Goal: Transaction & Acquisition: Purchase product/service

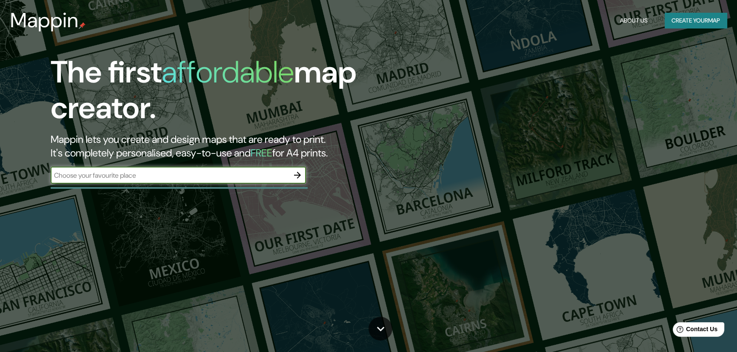
click at [143, 175] on input "text" at bounding box center [170, 176] width 238 height 10
type input "s"
type input "[GEOGRAPHIC_DATA]"
click at [700, 14] on button "Create your map" at bounding box center [696, 21] width 62 height 16
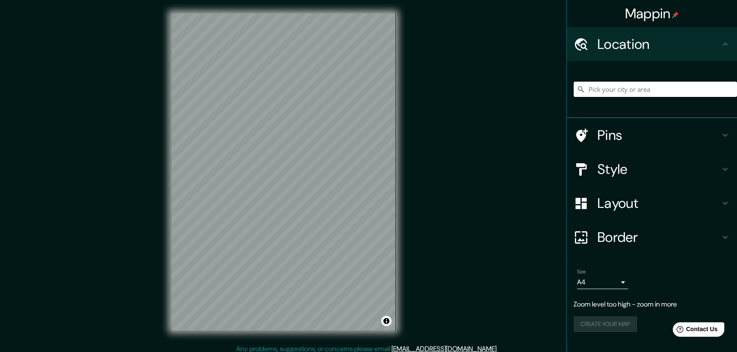
click at [595, 86] on input "Pick your city or area" at bounding box center [655, 89] width 163 height 15
click at [609, 96] on input "Pick your city or area" at bounding box center [655, 89] width 163 height 15
paste input "Av. [PERSON_NAME] 4040, C1430 Cdad. Autónoma de [GEOGRAPHIC_DATA]"
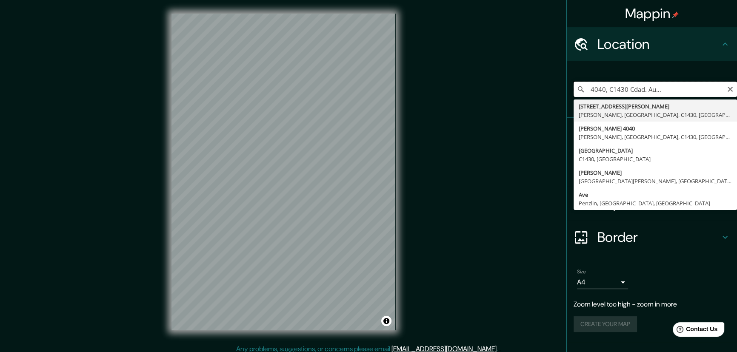
click at [621, 87] on input "Av. [PERSON_NAME] 4040, C1430 Cdad. Autónoma de [GEOGRAPHIC_DATA]" at bounding box center [655, 89] width 163 height 15
drag, startPoint x: 600, startPoint y: 89, endPoint x: 742, endPoint y: 100, distance: 143.0
click at [737, 100] on html "Mappin Location Av. [PERSON_NAME] 4040, C1430 Cdad. [GEOGRAPHIC_DATA][STREET_AD…" at bounding box center [368, 176] width 737 height 352
type input "[STREET_ADDRESS][PERSON_NAME][PERSON_NAME]"
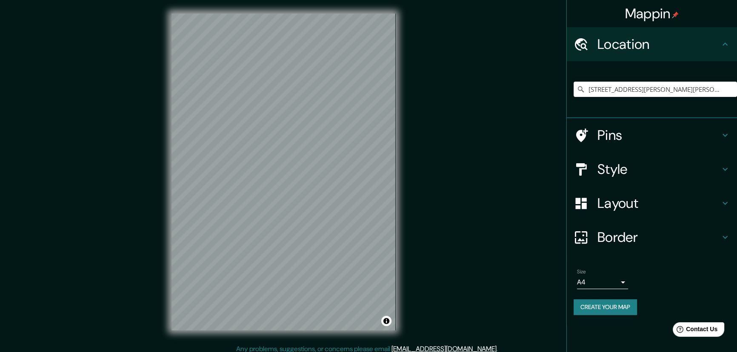
click at [644, 172] on h4 "Style" at bounding box center [659, 169] width 123 height 17
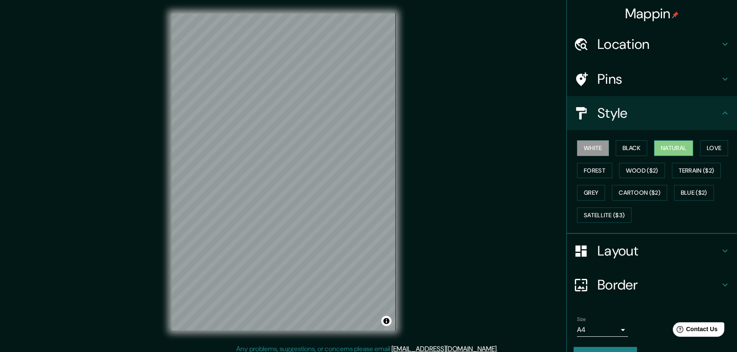
click at [669, 148] on button "Natural" at bounding box center [673, 148] width 39 height 16
click at [709, 143] on button "Love" at bounding box center [714, 148] width 28 height 16
click at [587, 176] on button "Forest" at bounding box center [594, 171] width 35 height 16
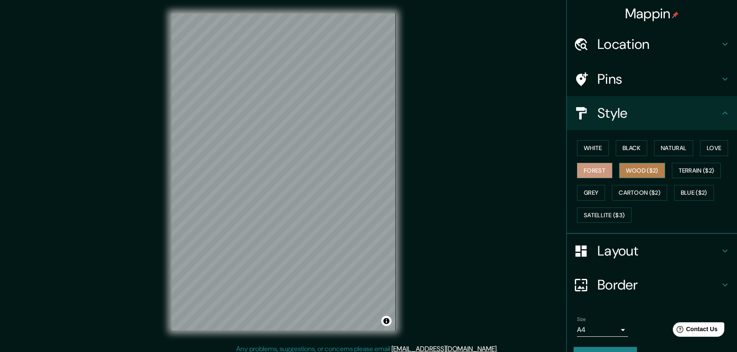
click at [635, 173] on button "Wood ($2)" at bounding box center [642, 171] width 46 height 16
click at [624, 149] on button "Black" at bounding box center [632, 148] width 32 height 16
click at [647, 168] on button "Wood ($2)" at bounding box center [642, 171] width 46 height 16
click at [686, 170] on button "Terrain ($2)" at bounding box center [696, 171] width 49 height 16
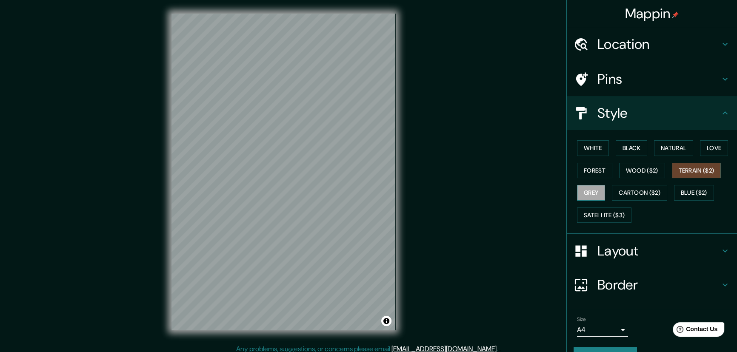
click at [586, 195] on button "Grey" at bounding box center [591, 193] width 28 height 16
click at [596, 177] on button "Forest" at bounding box center [594, 171] width 35 height 16
click at [715, 149] on button "Love" at bounding box center [714, 148] width 28 height 16
click at [612, 259] on h4 "Layout" at bounding box center [659, 251] width 123 height 17
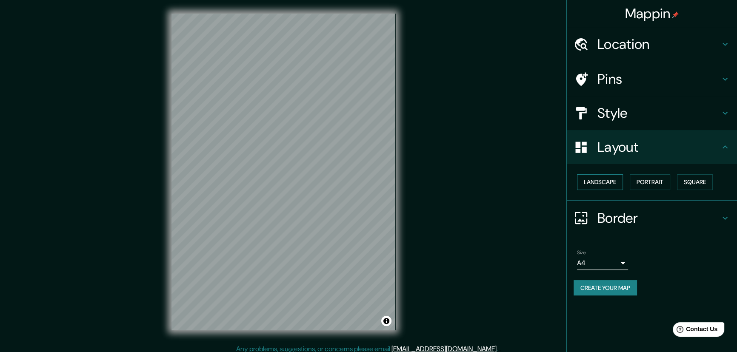
click at [606, 183] on button "Landscape" at bounding box center [600, 182] width 46 height 16
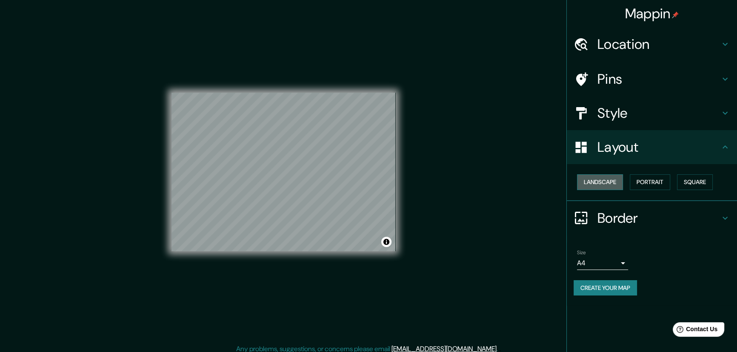
click at [606, 183] on button "Landscape" at bounding box center [600, 182] width 46 height 16
click at [636, 183] on button "Portrait" at bounding box center [650, 182] width 40 height 16
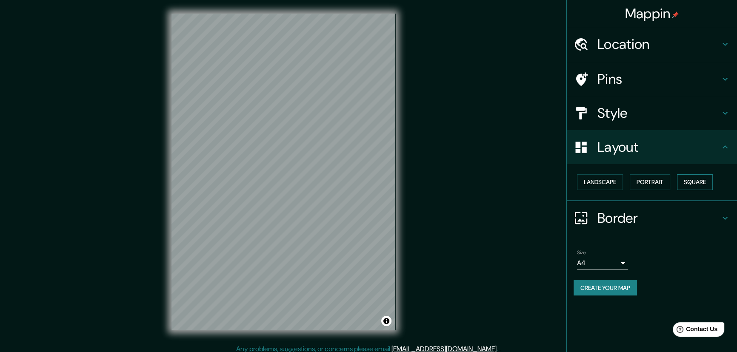
click at [686, 185] on button "Square" at bounding box center [695, 182] width 36 height 16
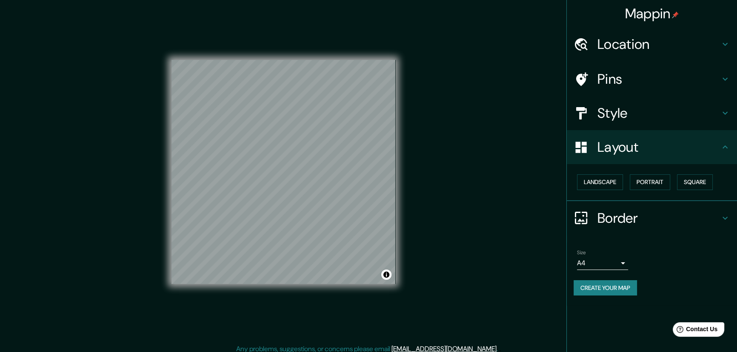
click at [622, 211] on h4 "Border" at bounding box center [659, 218] width 123 height 17
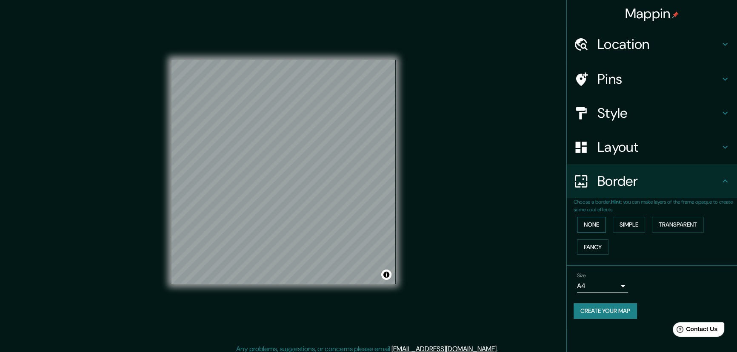
click at [597, 219] on button "None" at bounding box center [591, 225] width 29 height 16
click at [637, 223] on button "Simple" at bounding box center [629, 225] width 32 height 16
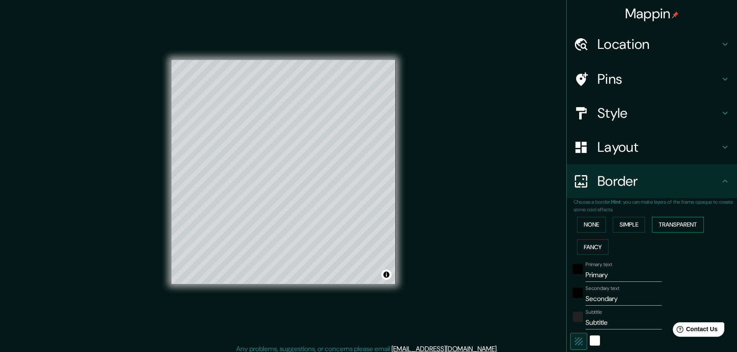
click at [669, 223] on button "Transparent" at bounding box center [678, 225] width 52 height 16
click at [580, 247] on button "Fancy" at bounding box center [592, 248] width 31 height 16
click at [578, 223] on button "None" at bounding box center [591, 225] width 29 height 16
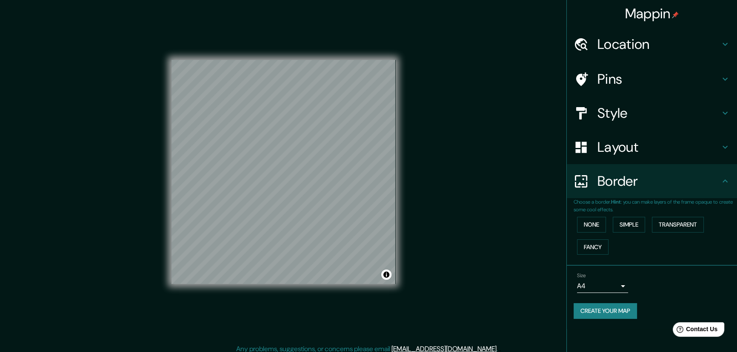
click at [616, 149] on h4 "Layout" at bounding box center [659, 147] width 123 height 17
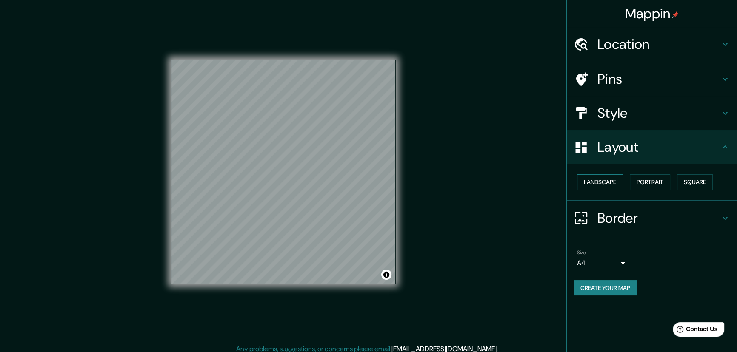
click at [608, 181] on button "Landscape" at bounding box center [600, 182] width 46 height 16
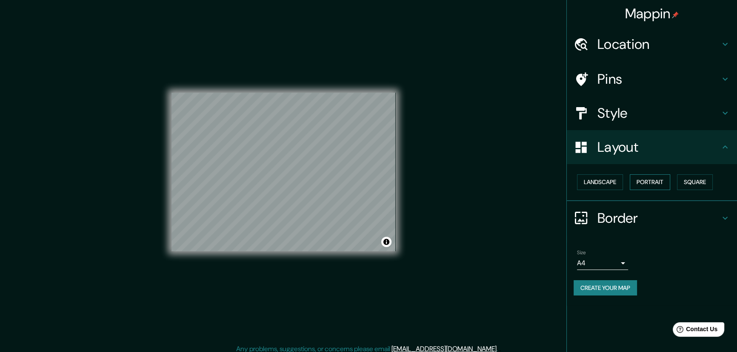
click at [652, 186] on button "Portrait" at bounding box center [650, 182] width 40 height 16
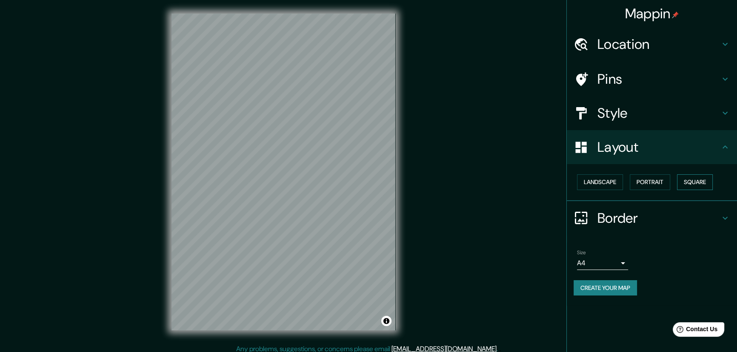
click at [687, 185] on button "Square" at bounding box center [695, 182] width 36 height 16
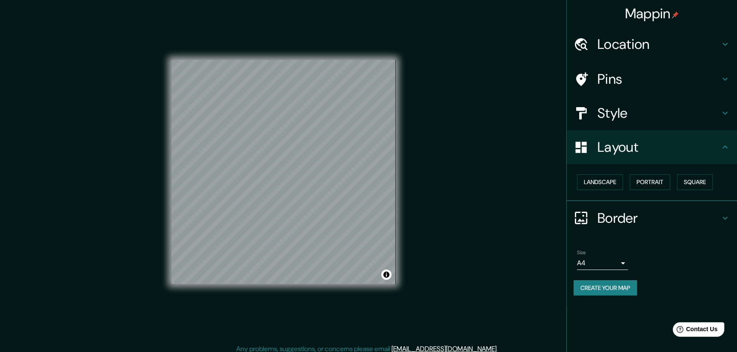
click at [646, 80] on h4 "Pins" at bounding box center [659, 79] width 123 height 17
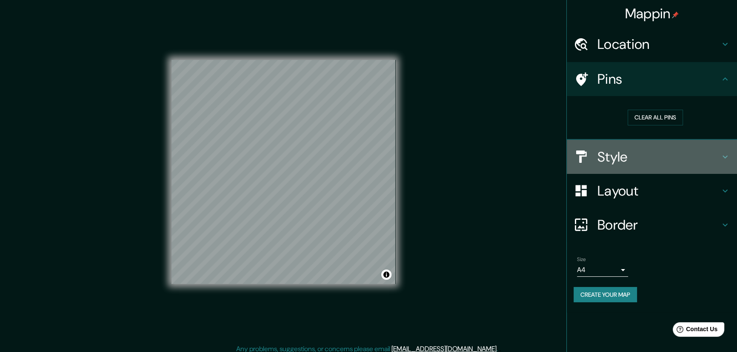
click at [640, 164] on h4 "Style" at bounding box center [659, 157] width 123 height 17
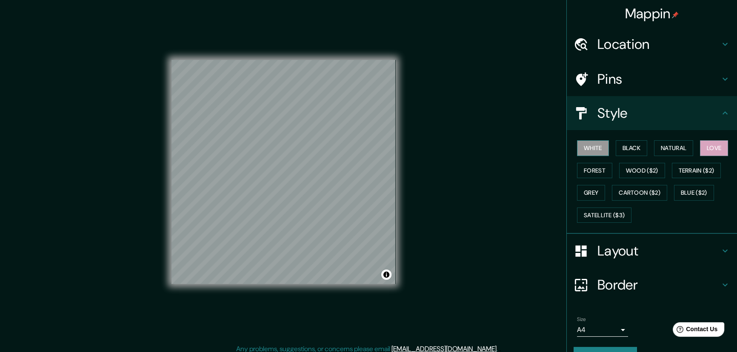
click at [581, 149] on button "White" at bounding box center [593, 148] width 32 height 16
click at [637, 147] on button "Black" at bounding box center [632, 148] width 32 height 16
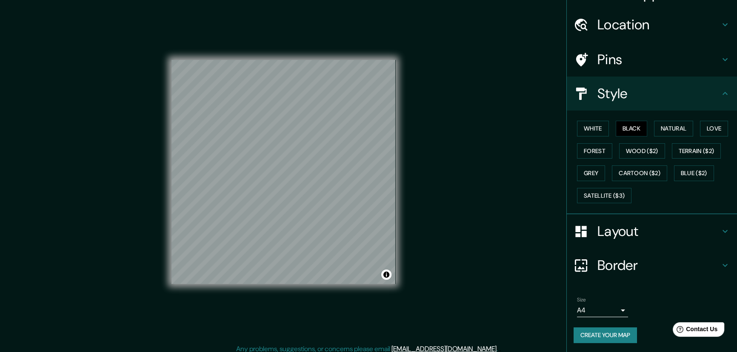
scroll to position [5, 0]
